Goal: Task Accomplishment & Management: Use online tool/utility

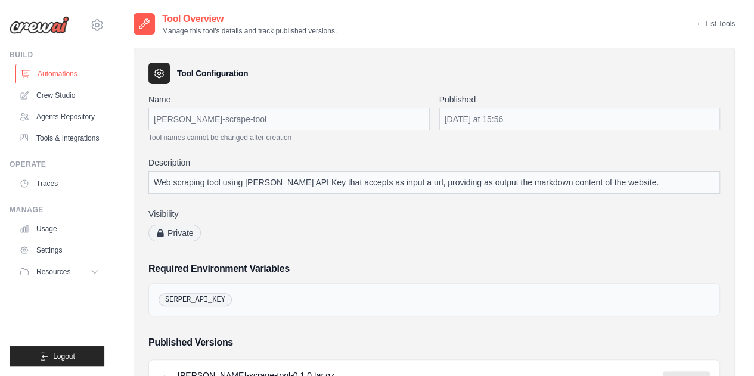
click at [54, 75] on link "Automations" at bounding box center [61, 73] width 90 height 19
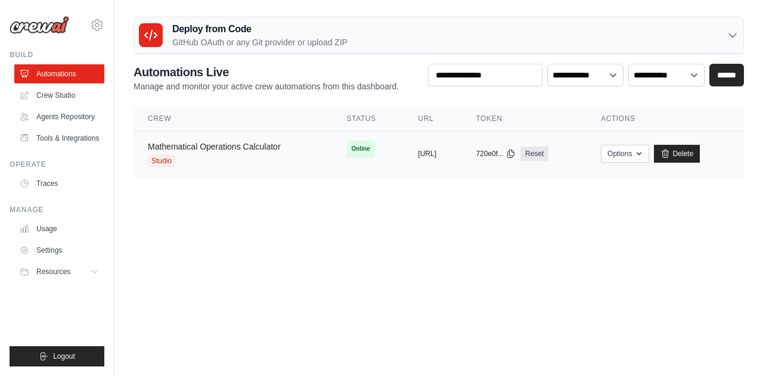
click at [247, 148] on link "Mathematical Operations Calculator" at bounding box center [214, 147] width 133 height 10
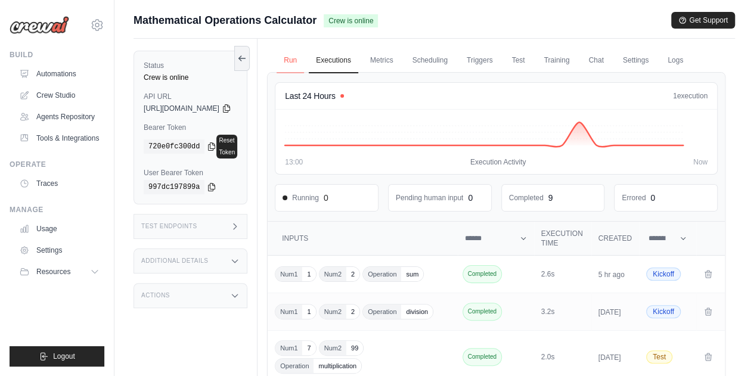
click at [304, 57] on link "Run" at bounding box center [290, 60] width 27 height 25
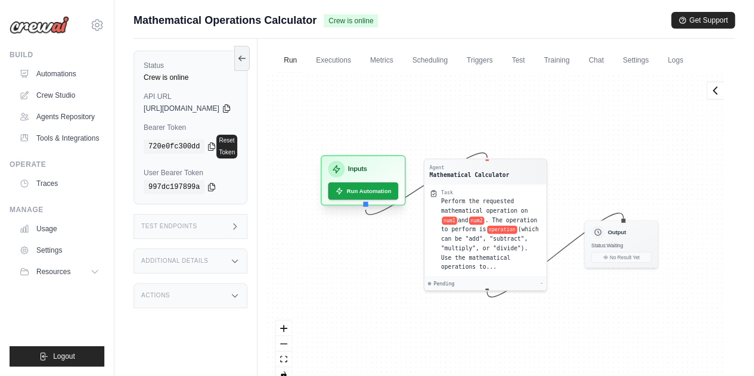
click at [399, 178] on div "Inputs" at bounding box center [364, 169] width 70 height 17
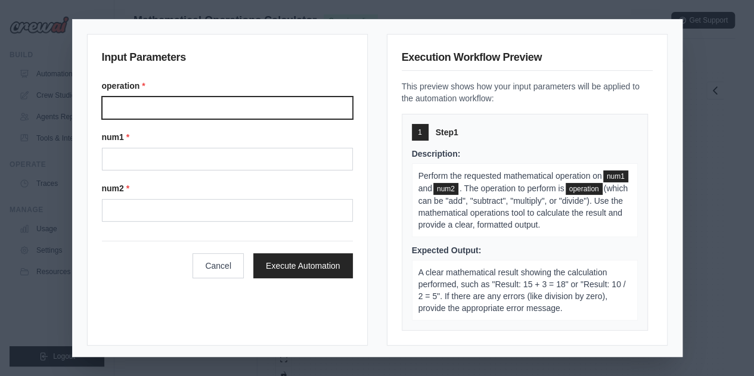
click at [172, 101] on input "Operation" at bounding box center [227, 108] width 251 height 23
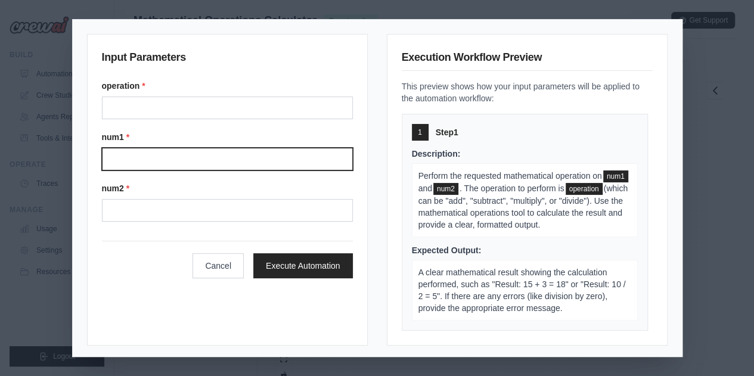
click at [166, 162] on input "Num1" at bounding box center [227, 159] width 251 height 23
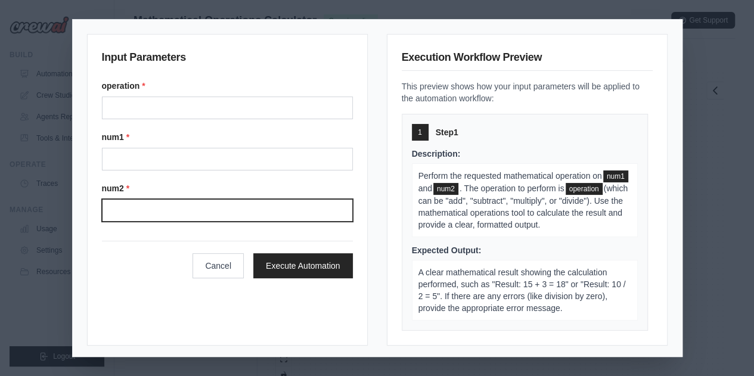
click at [158, 215] on input "Num2" at bounding box center [227, 210] width 251 height 23
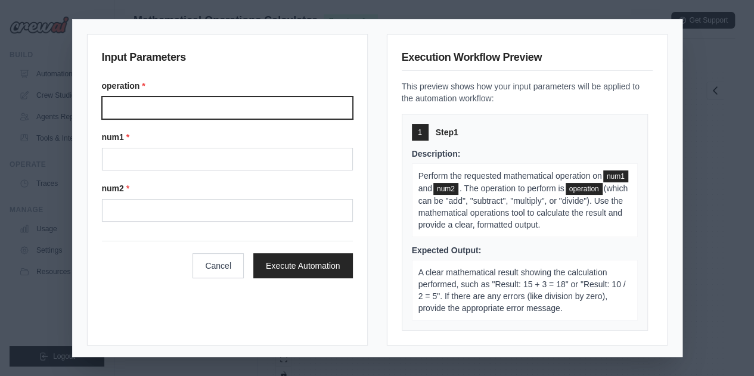
click at [175, 112] on input "Operation" at bounding box center [227, 108] width 251 height 23
type input "*"
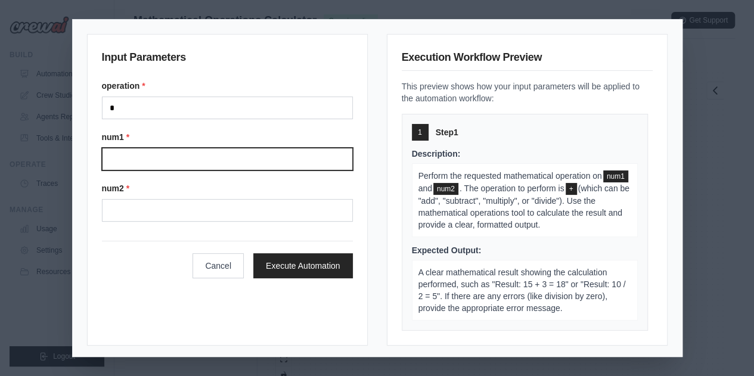
click at [194, 160] on input "Num1" at bounding box center [227, 159] width 251 height 23
type input "*"
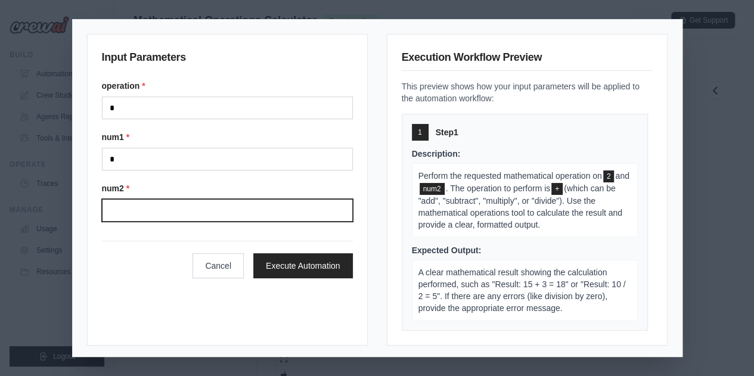
click at [153, 212] on input "Num2" at bounding box center [227, 210] width 251 height 23
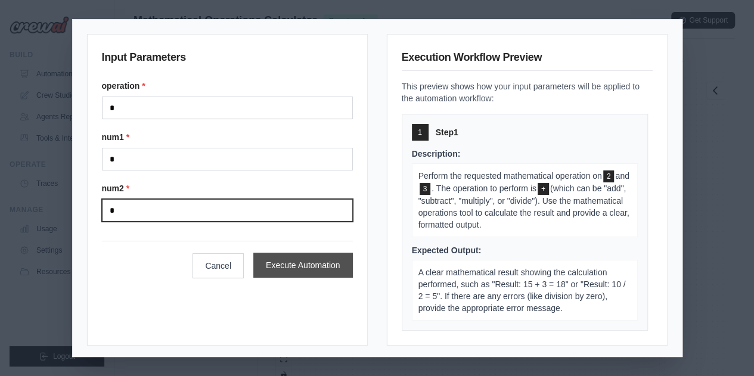
type input "*"
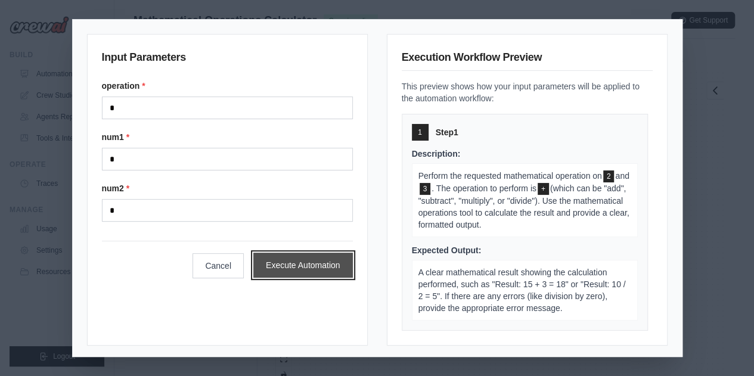
click at [311, 262] on button "Execute Automation" at bounding box center [303, 265] width 100 height 25
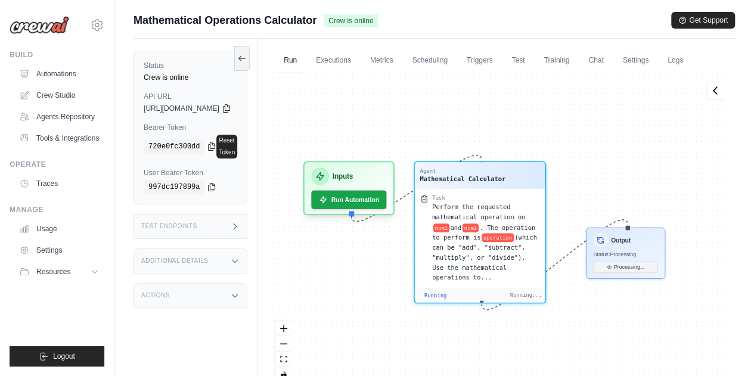
scroll to position [293, 0]
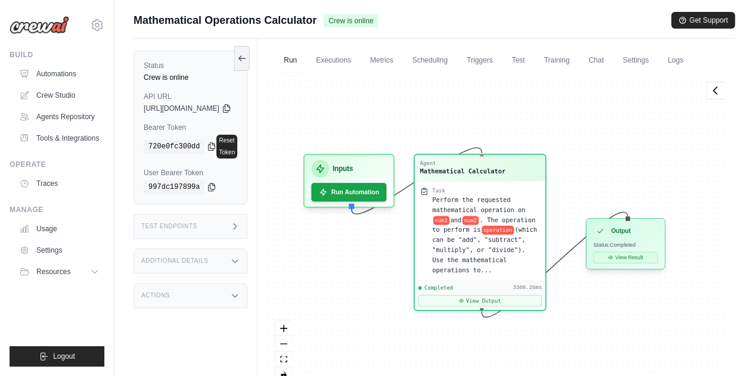
click at [658, 263] on button "View Result" at bounding box center [625, 257] width 64 height 11
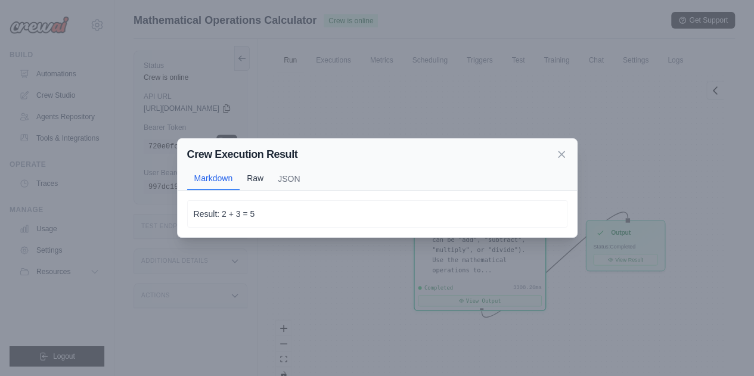
click at [256, 174] on button "Raw" at bounding box center [255, 178] width 31 height 23
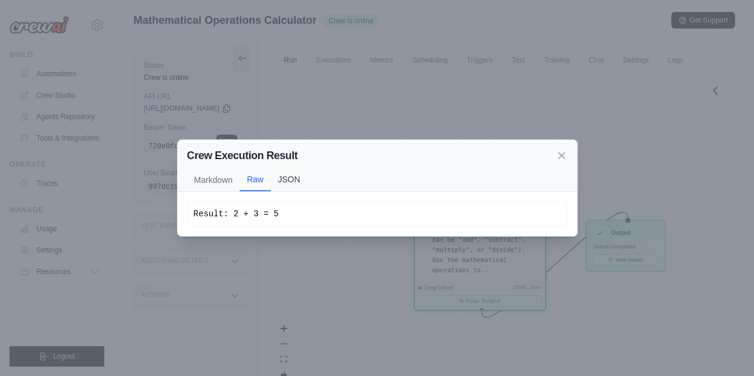
click at [297, 178] on button "JSON" at bounding box center [289, 179] width 36 height 23
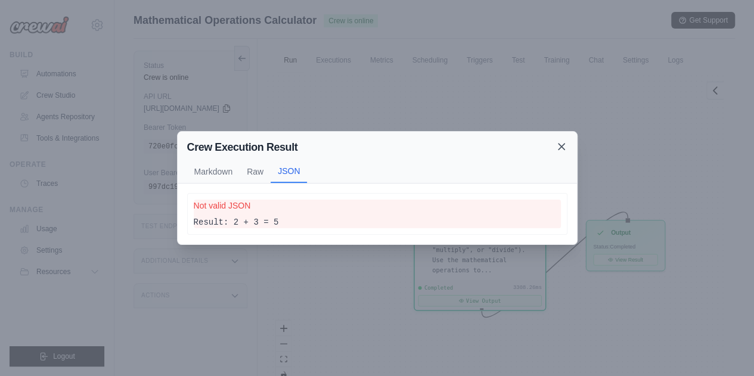
click at [565, 144] on icon at bounding box center [562, 147] width 12 height 12
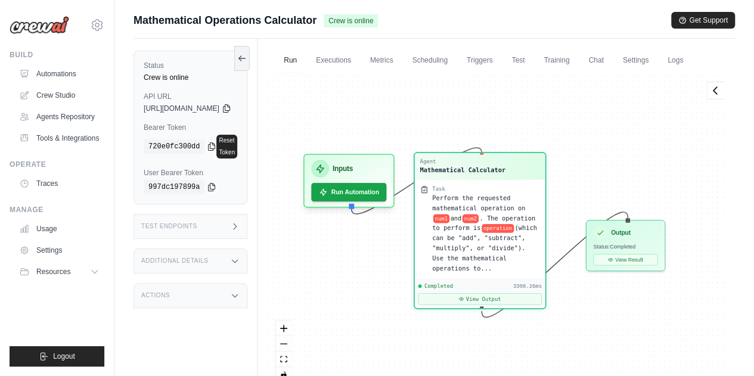
click at [493, 216] on div "Task Perform the requested mathematical operation on num1 and num2 . The operat…" at bounding box center [486, 229] width 108 height 88
click at [493, 174] on div "Mathematical Calculator" at bounding box center [463, 169] width 86 height 9
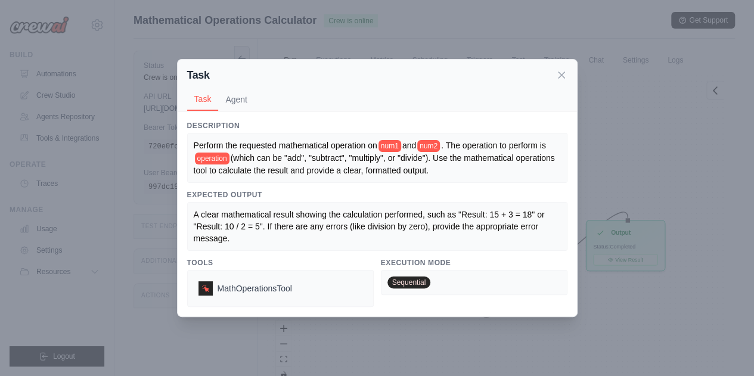
click at [555, 79] on div "Task" at bounding box center [377, 75] width 380 height 17
click at [560, 78] on icon at bounding box center [562, 75] width 12 height 12
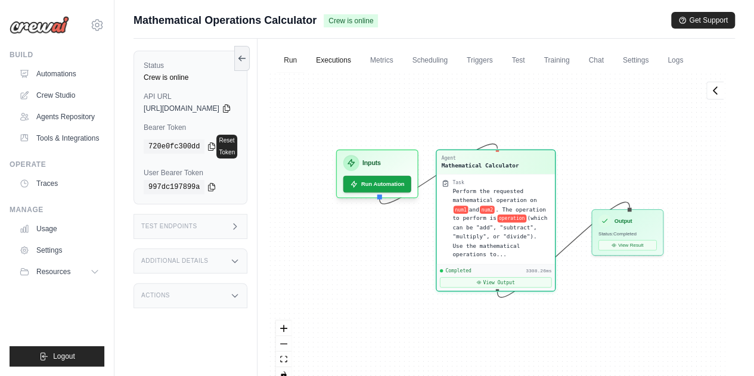
click at [354, 54] on link "Executions" at bounding box center [333, 60] width 49 height 25
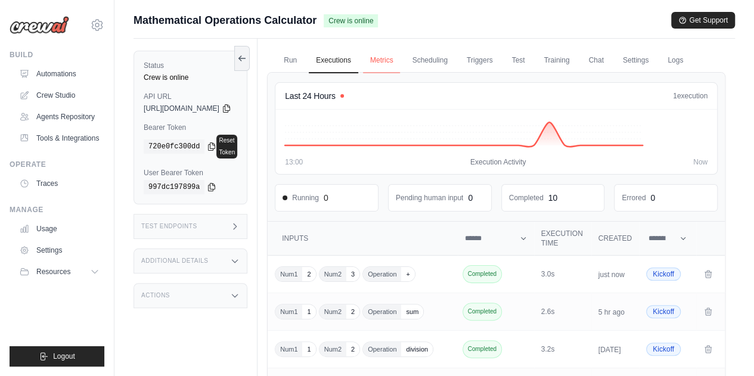
click at [401, 61] on link "Metrics" at bounding box center [382, 60] width 38 height 25
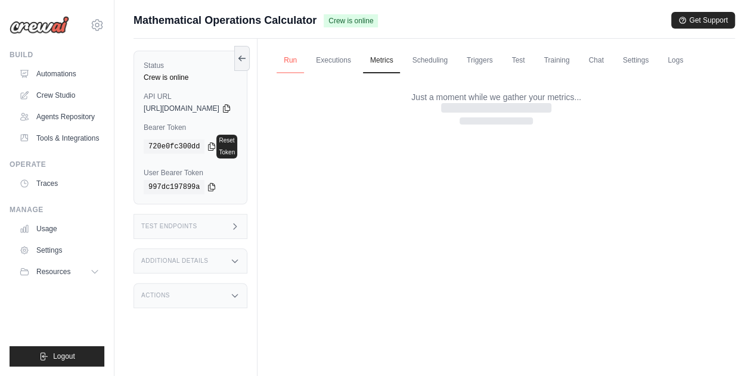
click at [304, 59] on link "Run" at bounding box center [290, 60] width 27 height 25
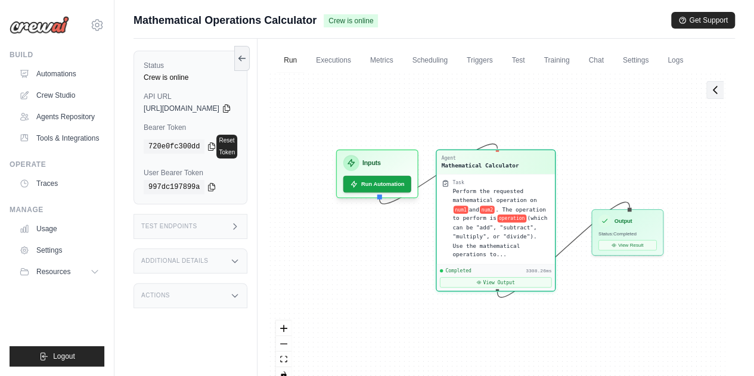
click at [719, 96] on icon at bounding box center [716, 90] width 12 height 12
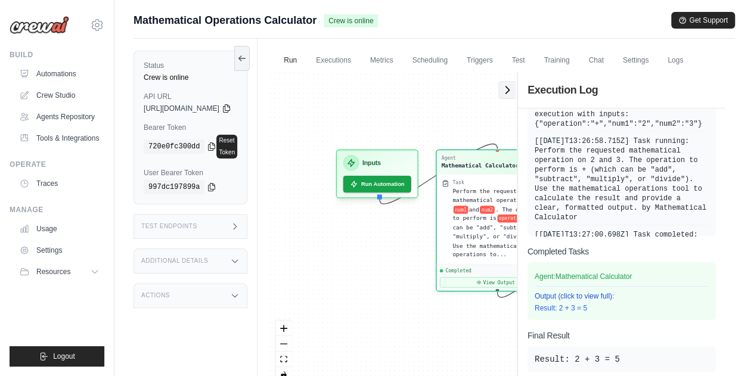
scroll to position [67, 0]
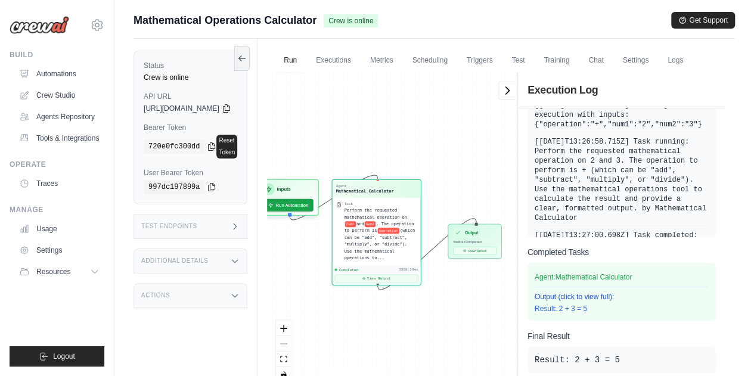
click at [420, 147] on div "Agent Mathematical Calculator Task Perform the requested mathematical operation…" at bounding box center [392, 232] width 250 height 320
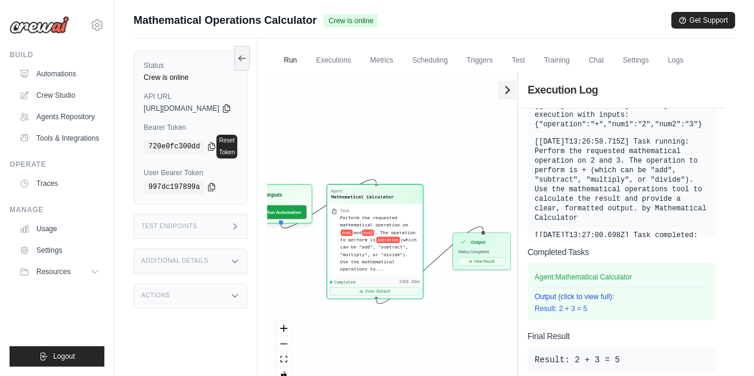
click at [506, 99] on button at bounding box center [507, 90] width 17 height 18
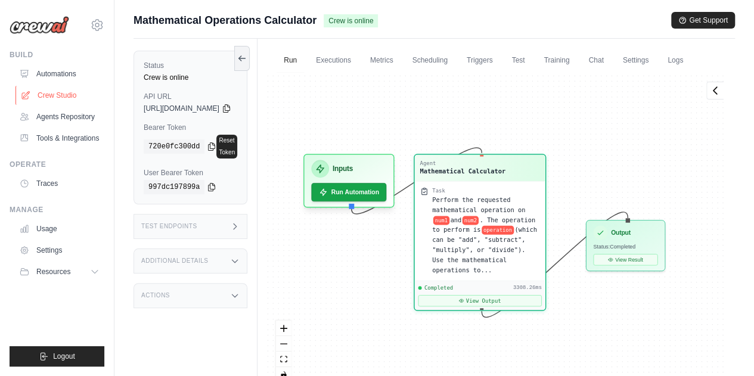
click at [79, 102] on link "Crew Studio" at bounding box center [61, 95] width 90 height 19
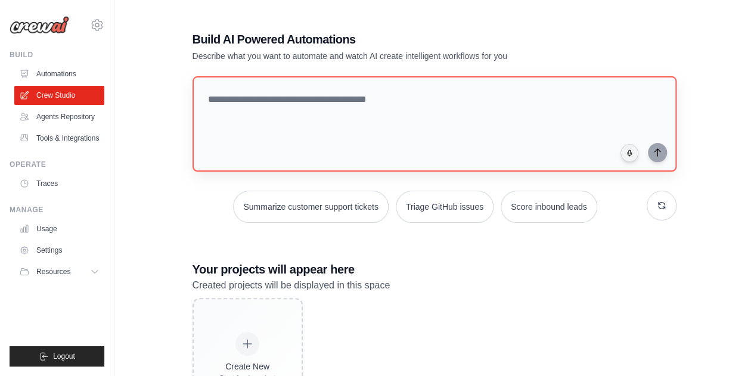
scroll to position [72, 0]
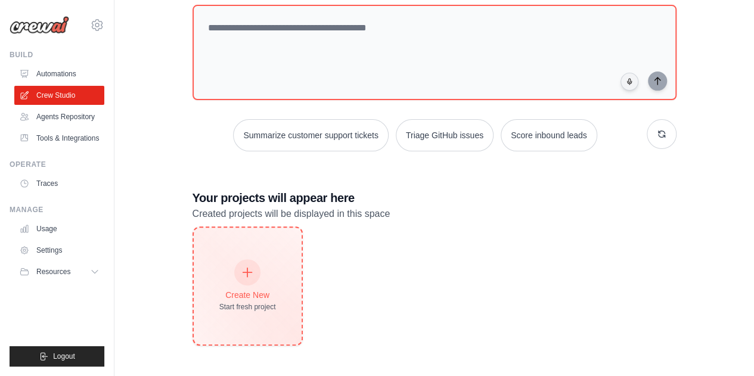
click at [255, 280] on div at bounding box center [247, 272] width 26 height 26
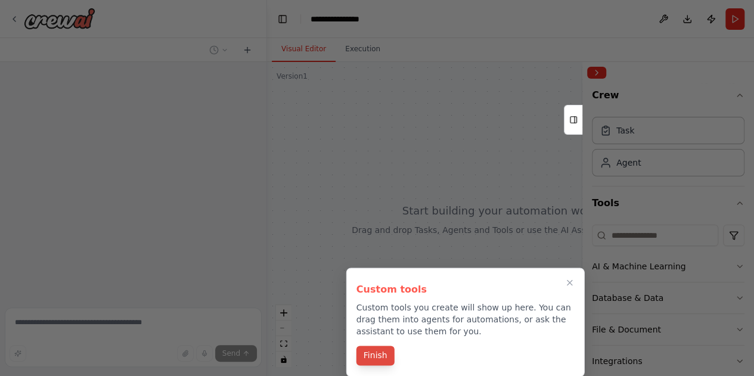
click at [385, 351] on button "Finish" at bounding box center [376, 356] width 38 height 20
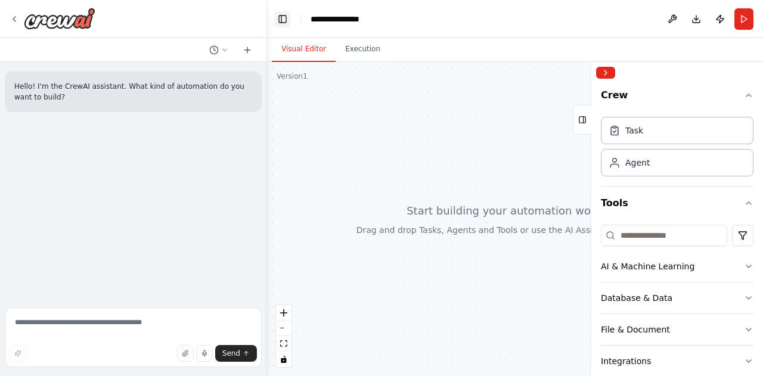
click at [286, 18] on button "Toggle Left Sidebar" at bounding box center [282, 19] width 17 height 17
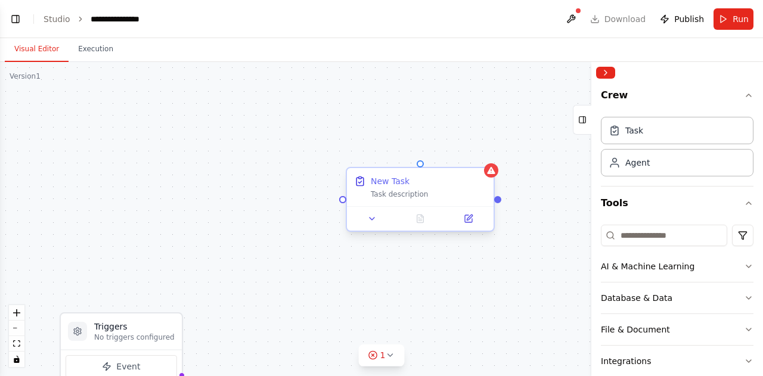
click at [399, 192] on div "Task description" at bounding box center [429, 195] width 116 height 10
click at [656, 277] on button "AI & Machine Learning" at bounding box center [677, 266] width 153 height 31
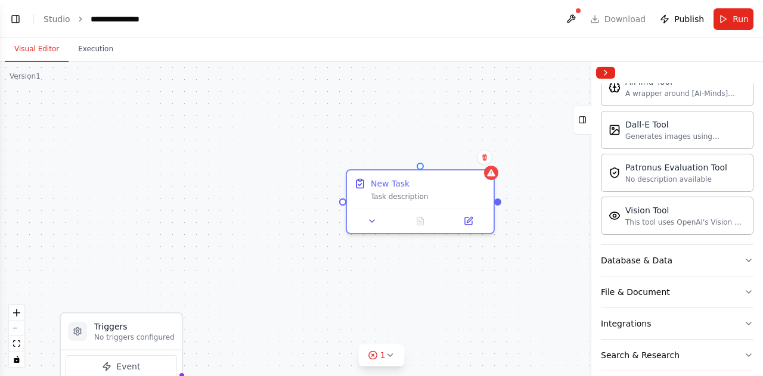
scroll to position [222, 0]
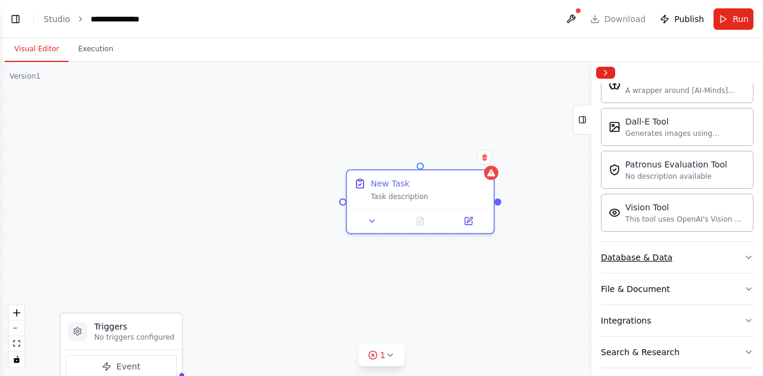
click at [732, 255] on button "Database & Data" at bounding box center [677, 257] width 153 height 31
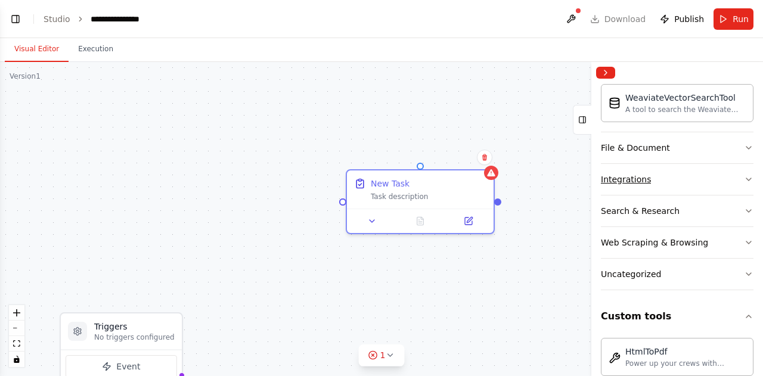
scroll to position [590, 0]
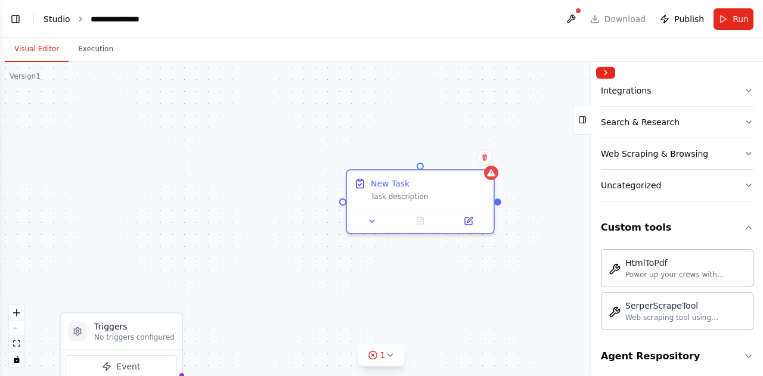
click at [51, 20] on link "Studio" at bounding box center [57, 19] width 27 height 10
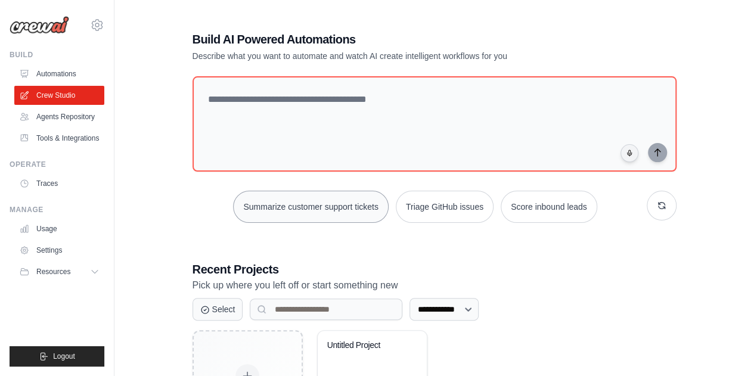
scroll to position [103, 0]
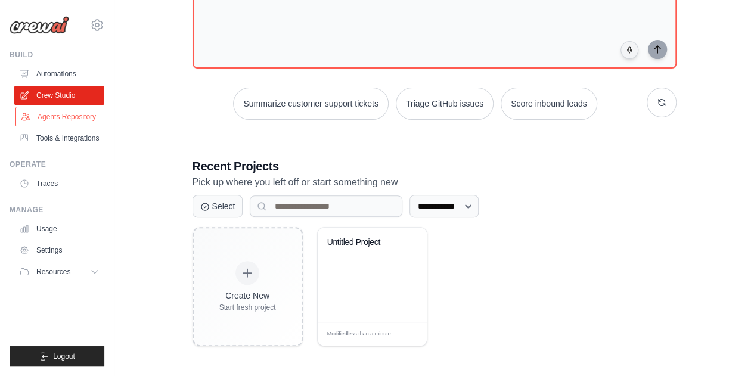
click at [60, 112] on link "Agents Repository" at bounding box center [61, 116] width 90 height 19
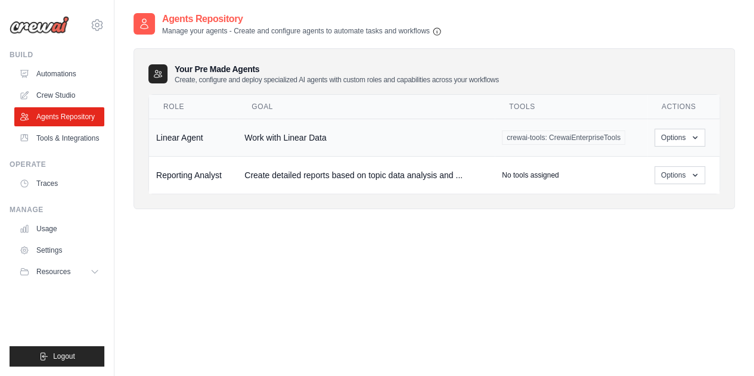
click at [364, 135] on td "Work with Linear Data" at bounding box center [366, 138] width 258 height 38
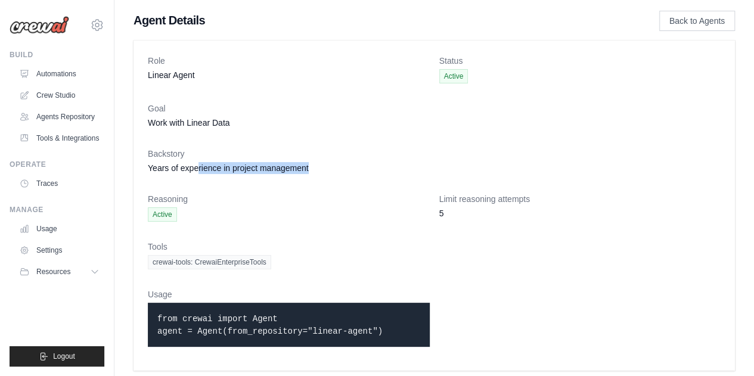
drag, startPoint x: 333, startPoint y: 162, endPoint x: 200, endPoint y: 174, distance: 133.5
click at [200, 174] on dd "Years of experience in project management" at bounding box center [434, 168] width 573 height 12
click at [208, 189] on dl "Role Linear Agent Status Active Goal Work with Linear Data Backstory Years of e…" at bounding box center [434, 206] width 573 height 302
click at [60, 135] on link "Tools & Integrations" at bounding box center [61, 138] width 90 height 19
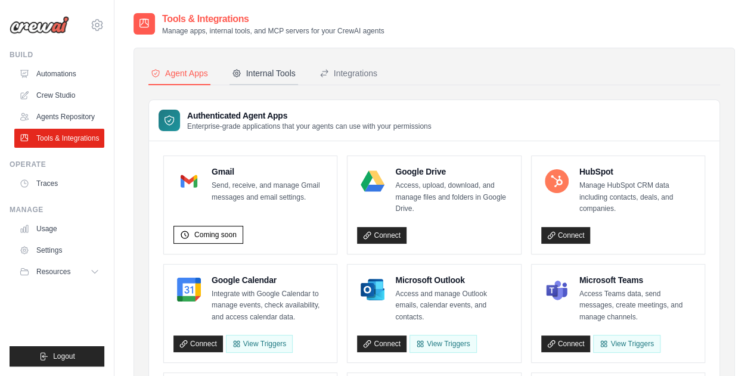
click at [252, 67] on div "Internal Tools" at bounding box center [264, 73] width 64 height 12
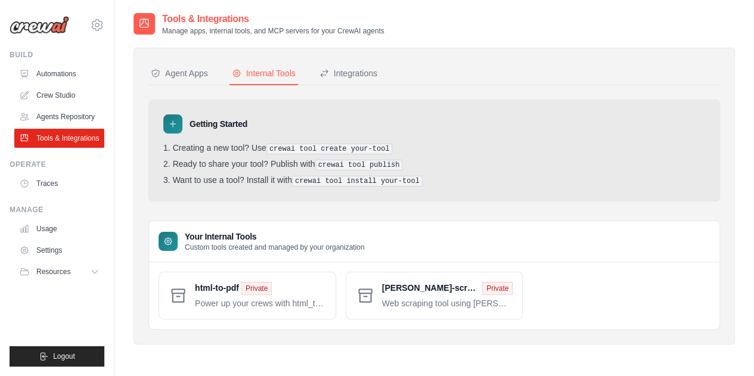
scroll to position [24, 0]
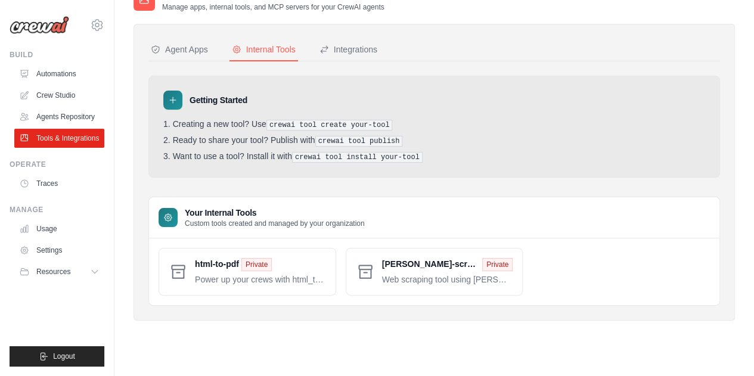
click at [172, 97] on icon at bounding box center [173, 100] width 10 height 10
drag, startPoint x: 265, startPoint y: 125, endPoint x: 384, endPoint y: 123, distance: 119.3
click at [384, 123] on li "Creating a new tool? Use crewai tool create your-tool" at bounding box center [434, 124] width 542 height 11
click at [385, 123] on li "Creating a new tool? Use crewai tool create your-tool" at bounding box center [434, 124] width 542 height 11
